Goal: Transaction & Acquisition: Purchase product/service

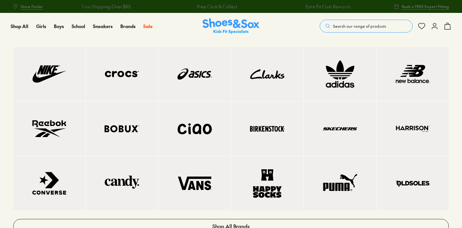
click at [419, 69] on img at bounding box center [412, 74] width 46 height 28
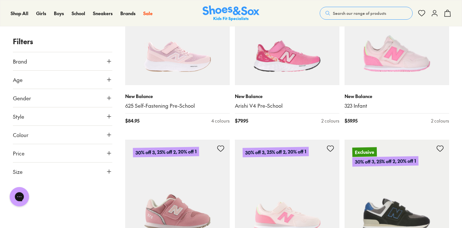
scroll to position [622, 0]
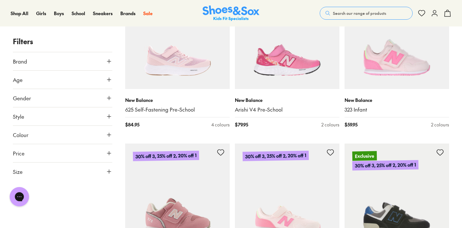
click at [355, 11] on span "Search our range of products" at bounding box center [359, 13] width 53 height 6
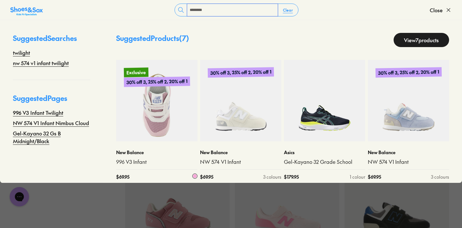
type input "********"
click at [163, 111] on img at bounding box center [156, 100] width 81 height 81
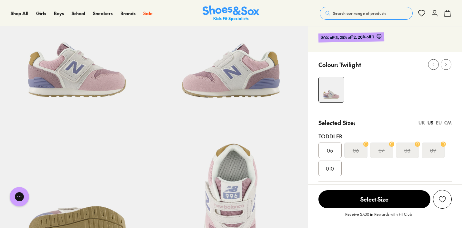
select select "*"
click at [437, 121] on div "EU" at bounding box center [439, 122] width 6 height 7
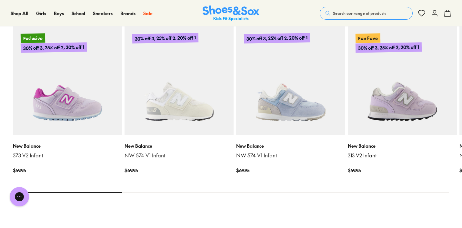
scroll to position [648, 0]
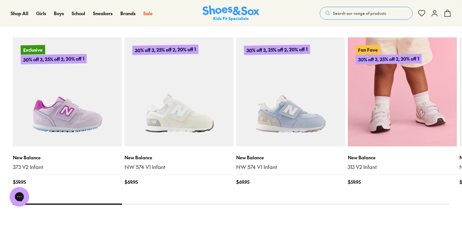
click at [415, 89] on img at bounding box center [402, 91] width 109 height 109
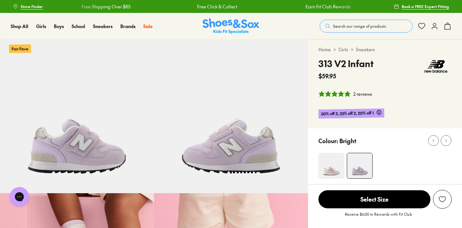
select select "*"
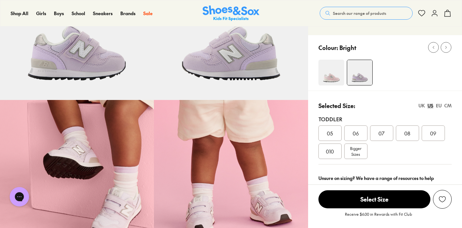
scroll to position [95, 0]
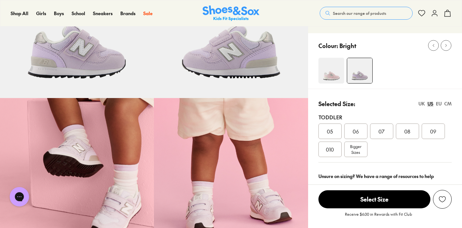
click at [439, 104] on div "EU" at bounding box center [439, 103] width 6 height 7
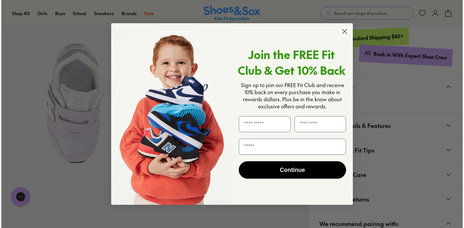
scroll to position [330, 0]
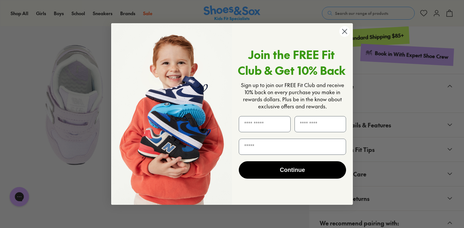
click at [343, 31] on circle "Close dialog" at bounding box center [344, 31] width 11 height 11
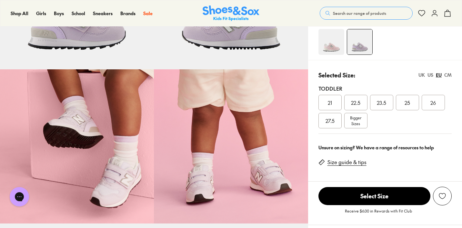
scroll to position [123, 0]
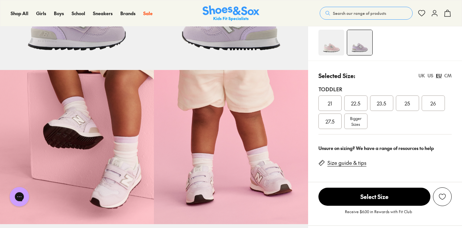
click at [333, 46] on img at bounding box center [331, 43] width 26 height 26
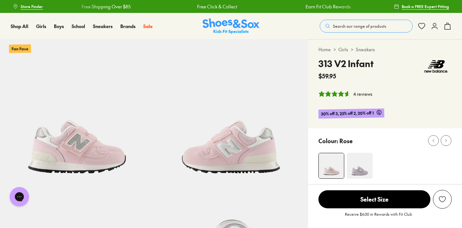
select select "*"
click at [362, 163] on img at bounding box center [360, 166] width 26 height 26
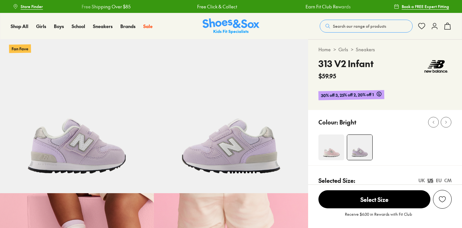
select select "*"
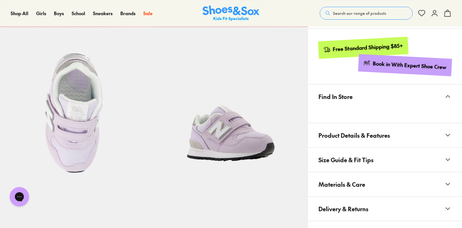
scroll to position [320, 0]
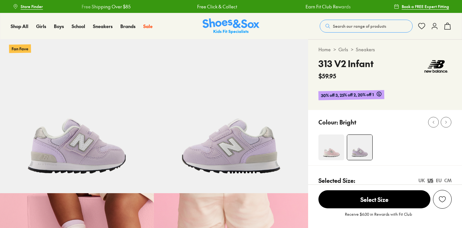
scroll to position [123, 0]
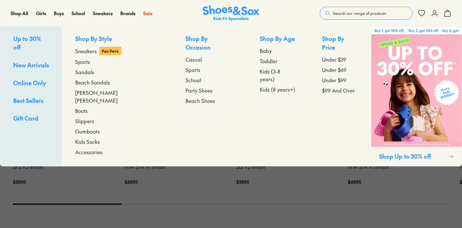
scroll to position [348, 0]
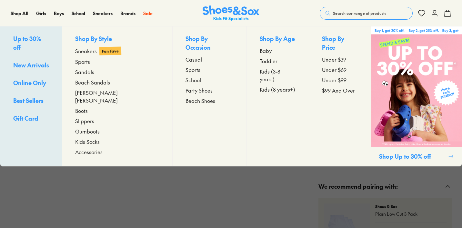
select select "*"
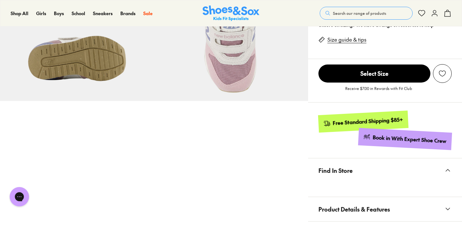
scroll to position [291, 0]
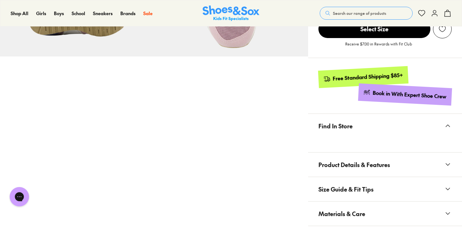
click at [366, 165] on span "Product Details & Features" at bounding box center [354, 164] width 72 height 19
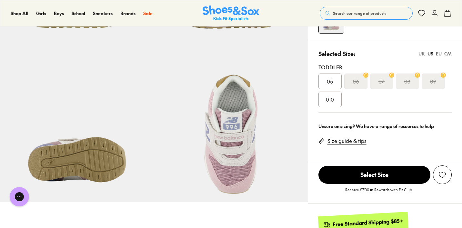
scroll to position [138, 0]
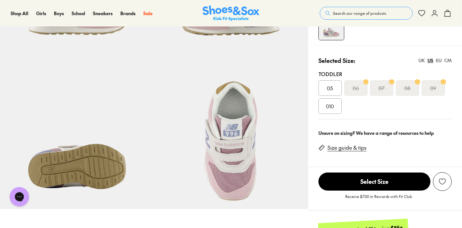
click at [439, 60] on div "EU" at bounding box center [439, 60] width 6 height 7
click at [352, 147] on link "Size guide & tips" at bounding box center [346, 147] width 39 height 7
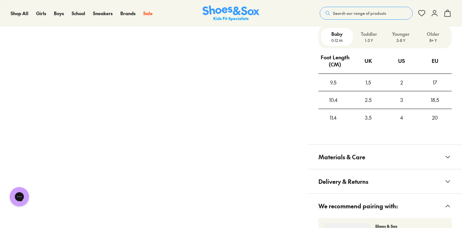
scroll to position [600, 0]
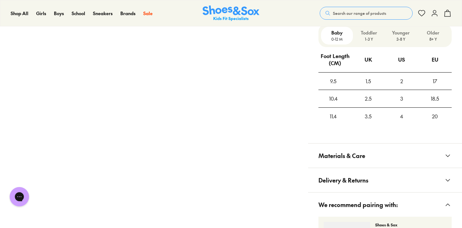
click at [371, 36] on p "Toddler" at bounding box center [368, 32] width 27 height 7
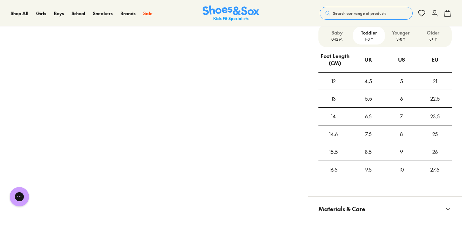
scroll to position [0, 0]
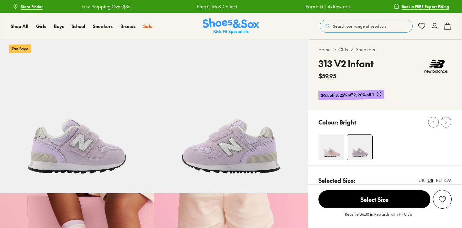
select select "*"
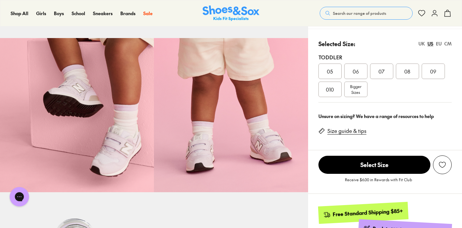
scroll to position [161, 0]
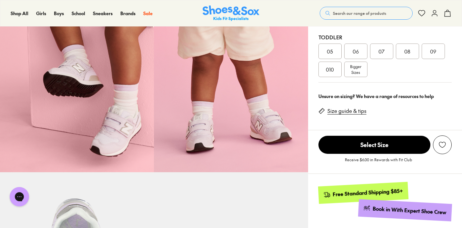
click at [357, 111] on link "Size guide & tips" at bounding box center [346, 110] width 39 height 7
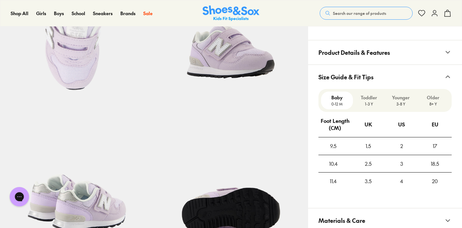
scroll to position [404, 0]
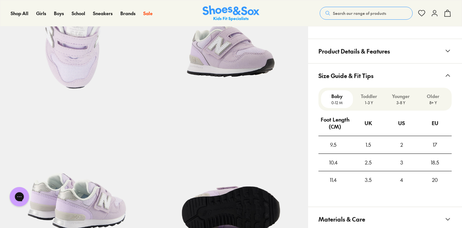
click at [367, 98] on p "Toddler" at bounding box center [368, 96] width 27 height 7
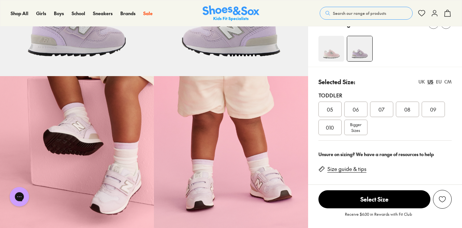
scroll to position [110, 0]
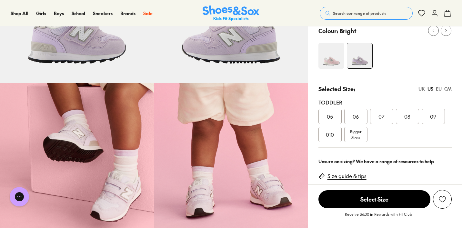
click at [438, 88] on div "EU" at bounding box center [439, 88] width 6 height 7
click at [360, 117] on div "22.5" at bounding box center [355, 116] width 23 height 15
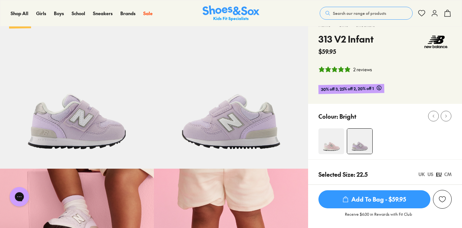
scroll to position [28, 0]
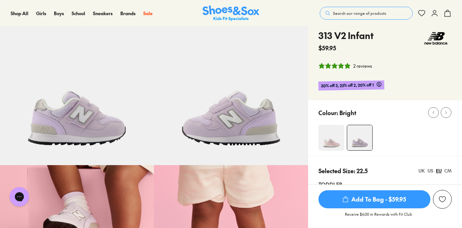
click at [321, 139] on img at bounding box center [331, 138] width 26 height 26
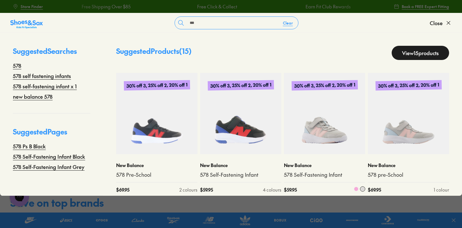
scroll to position [7, 0]
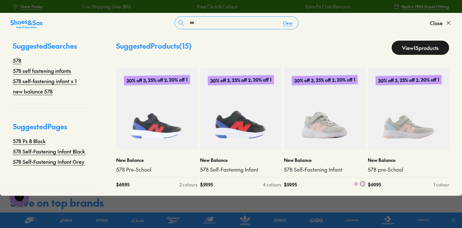
type input "***"
click at [326, 116] on img at bounding box center [324, 108] width 81 height 81
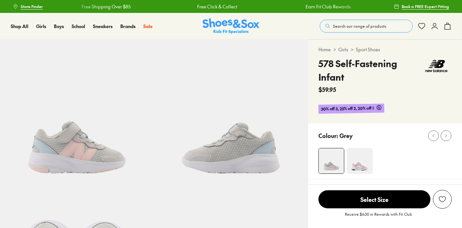
click at [359, 164] on img at bounding box center [360, 161] width 26 height 26
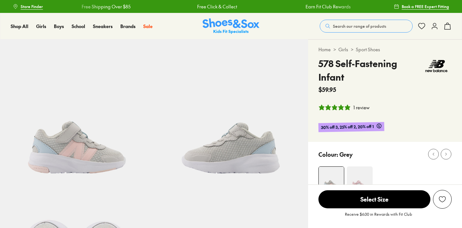
select select "*"
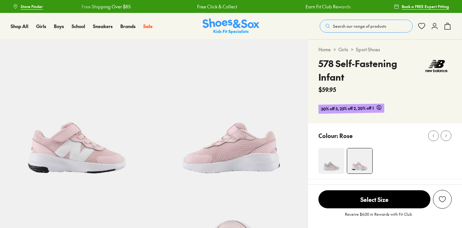
scroll to position [51, 0]
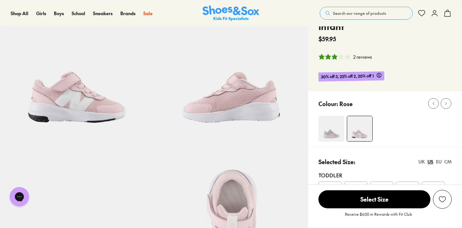
select select "*"
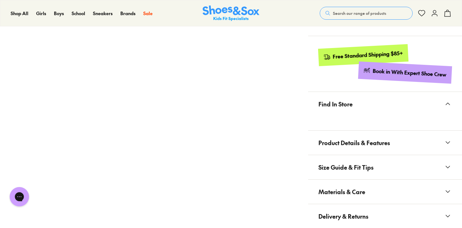
scroll to position [327, 0]
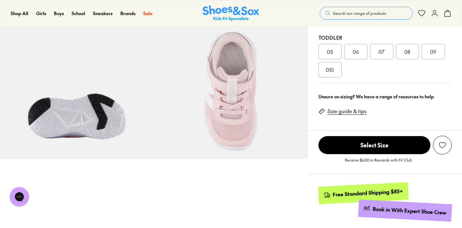
click at [349, 111] on link "Size guide & tips" at bounding box center [346, 111] width 39 height 7
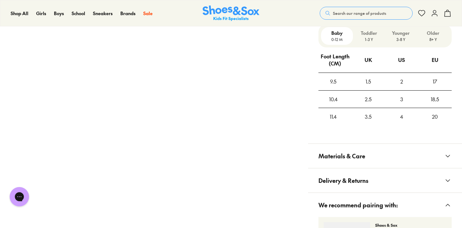
scroll to position [481, 0]
click at [368, 35] on p "Toddler" at bounding box center [368, 32] width 27 height 7
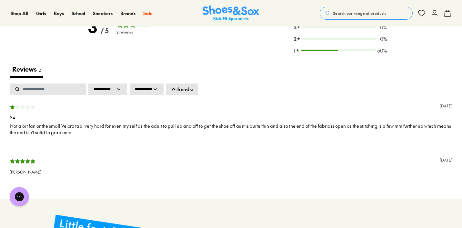
scroll to position [1122, 0]
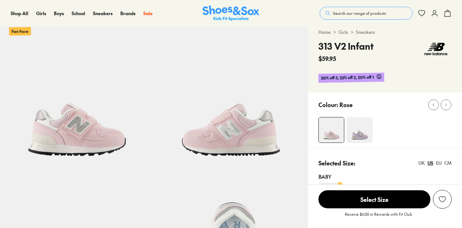
select select "*"
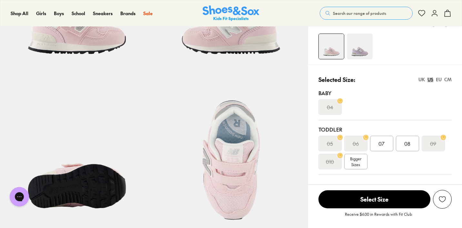
click at [439, 79] on div "EU" at bounding box center [439, 79] width 6 height 7
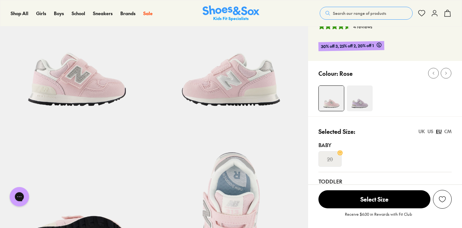
click at [358, 97] on img at bounding box center [360, 98] width 26 height 26
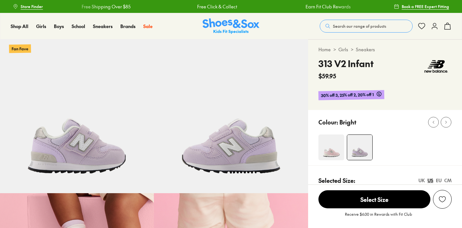
select select "*"
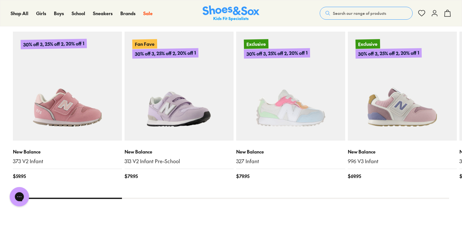
scroll to position [682, 0]
